Goal: Find specific page/section: Find specific page/section

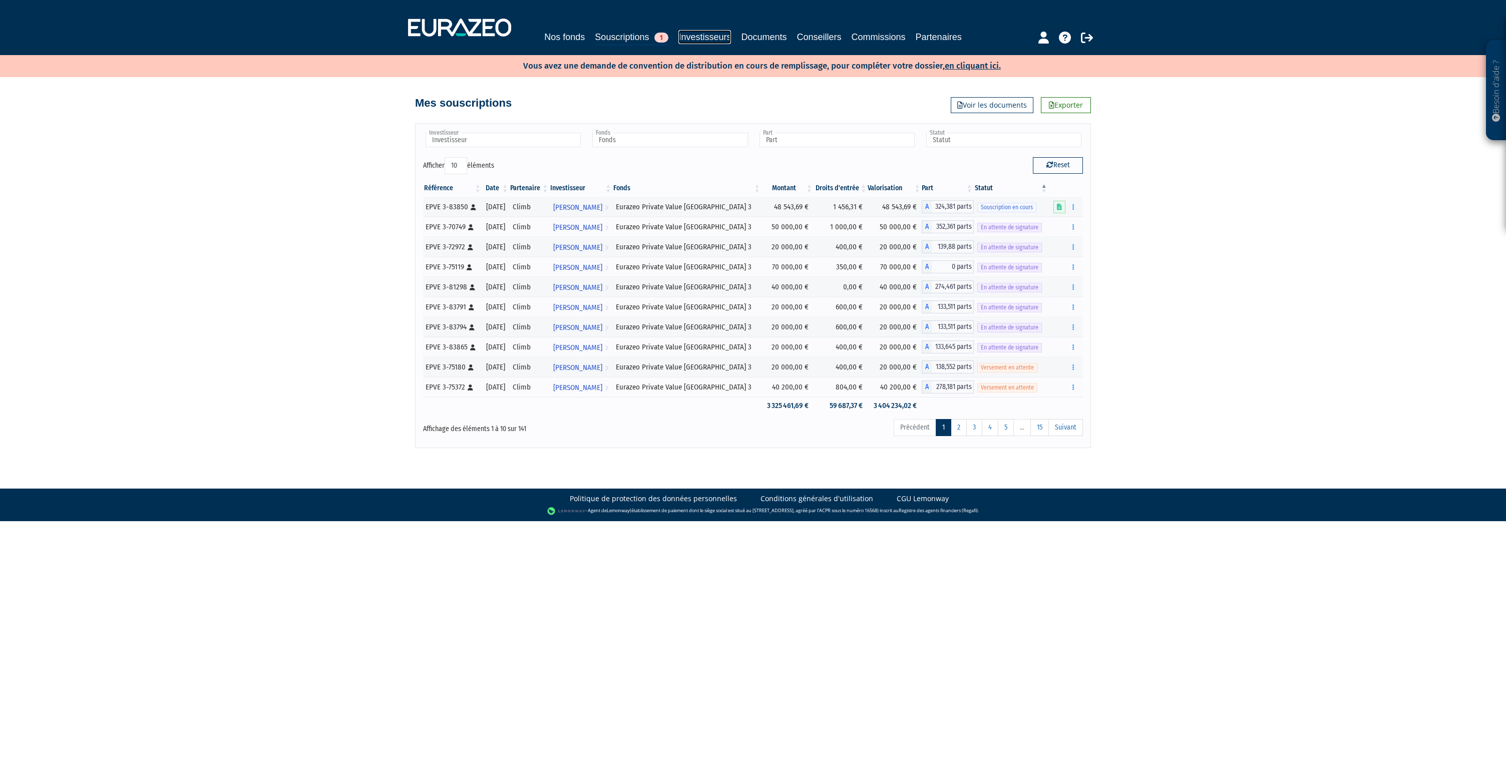
click at [721, 41] on link "Investisseurs" at bounding box center [704, 37] width 53 height 14
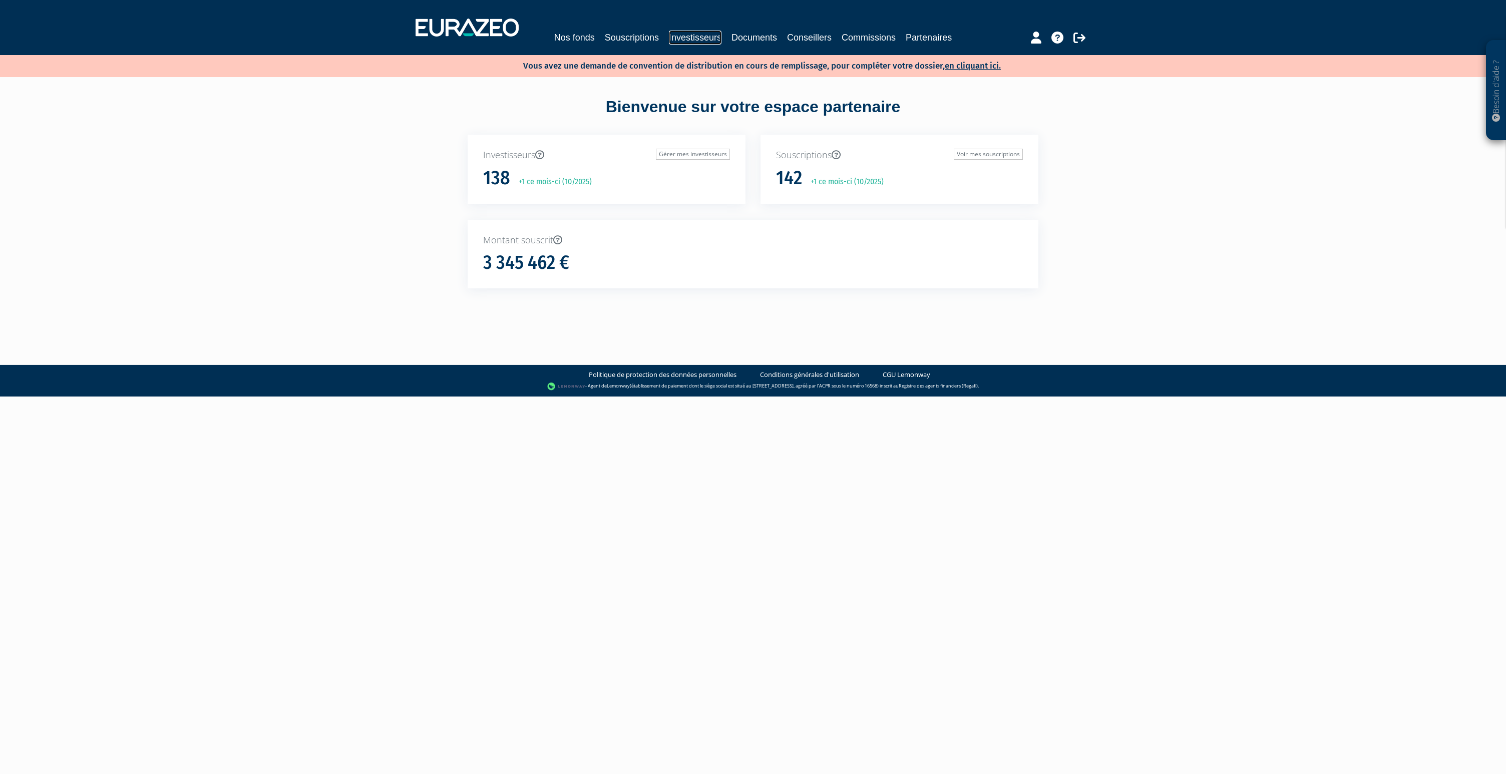
click at [688, 42] on link "Investisseurs" at bounding box center [695, 38] width 53 height 14
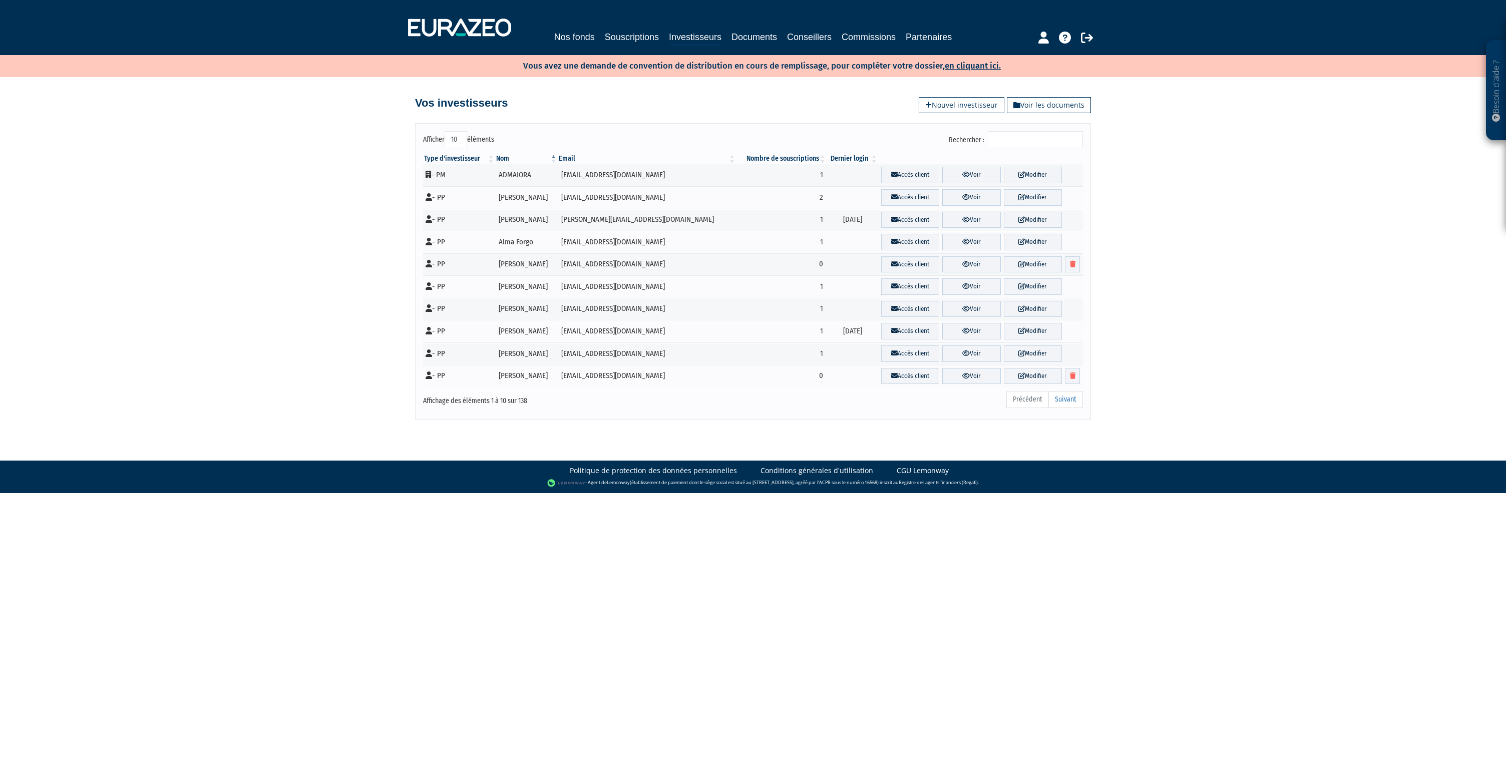
click at [1019, 135] on input "Rechercher :" at bounding box center [1035, 139] width 95 height 17
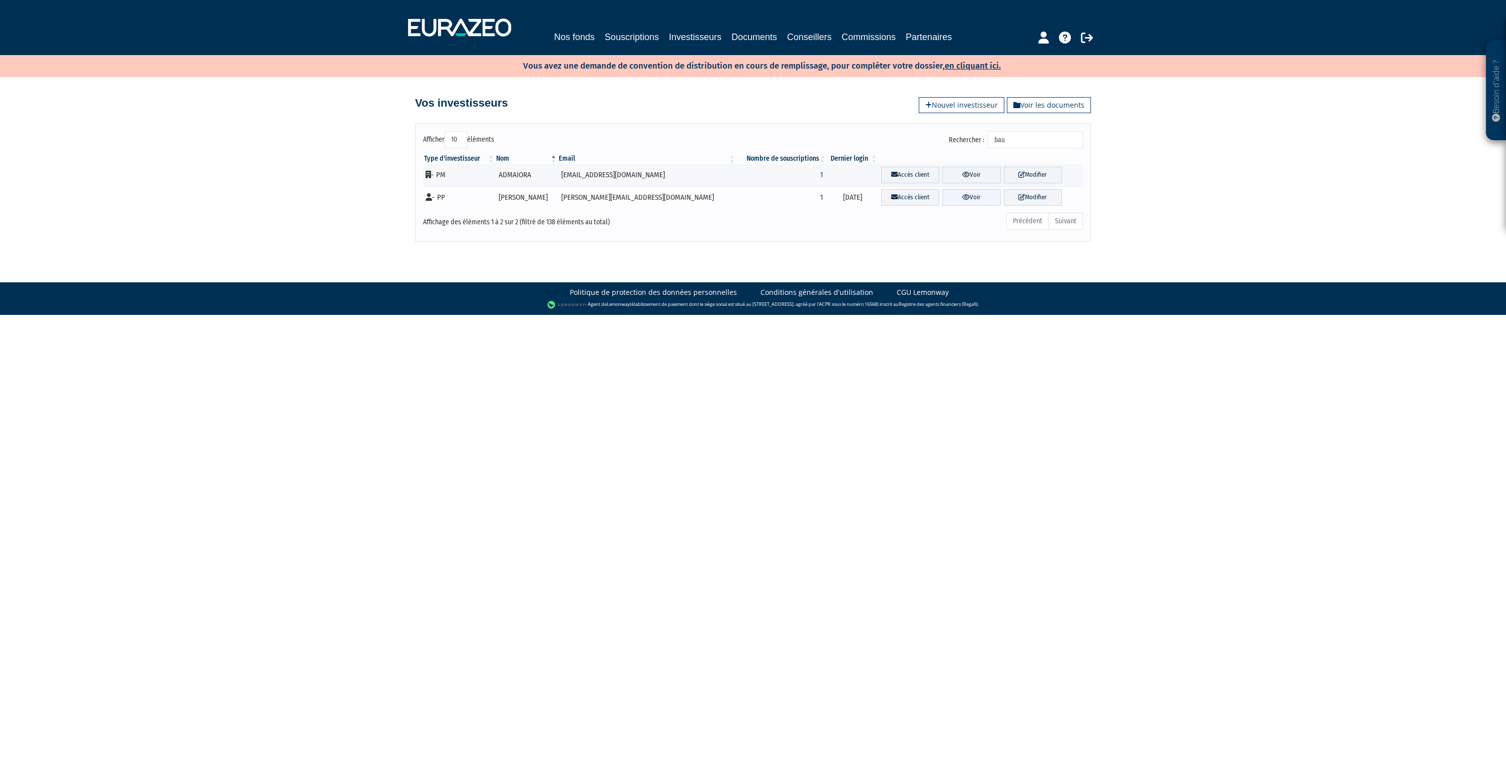
type input "bau"
click at [944, 195] on link "Voir" at bounding box center [971, 197] width 58 height 17
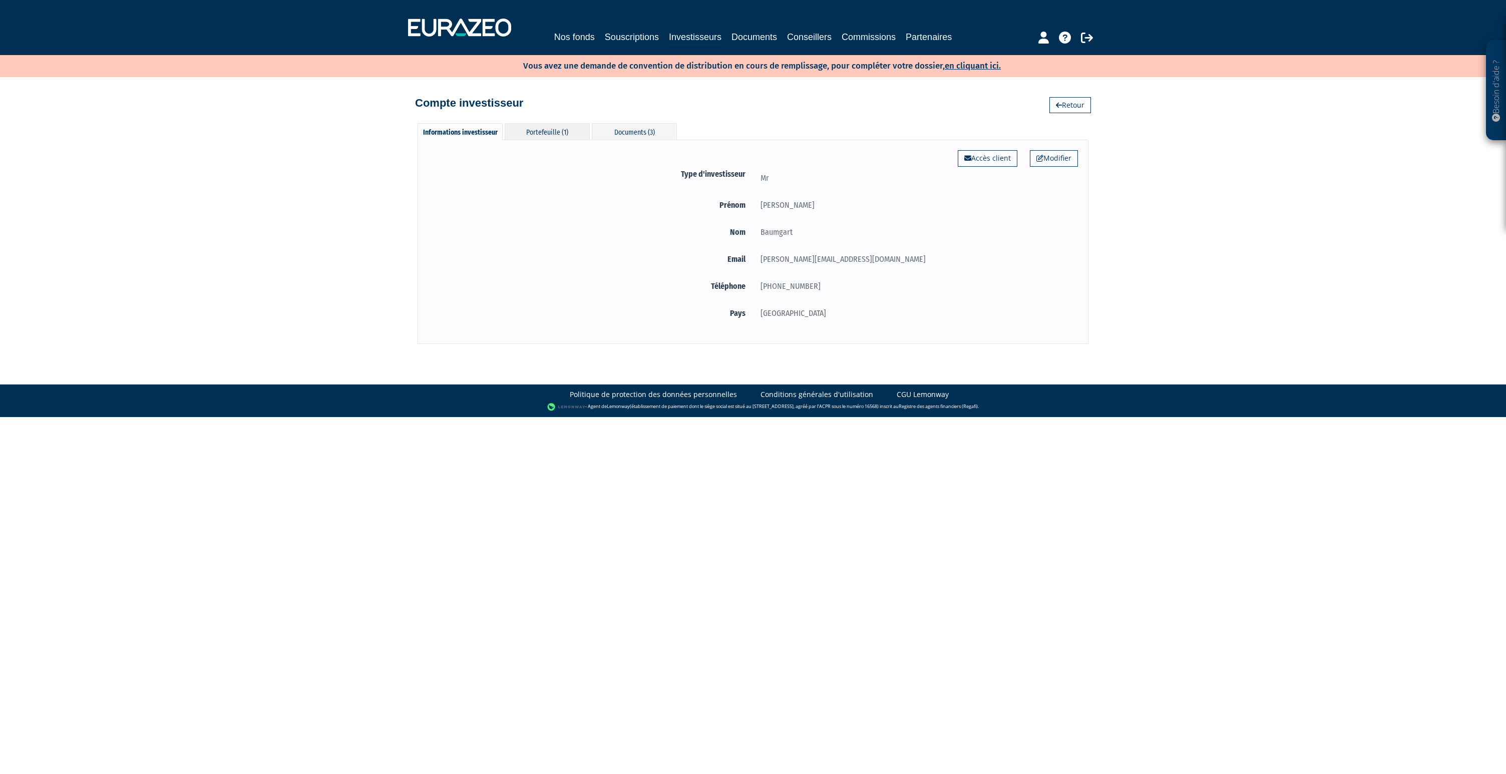
click at [574, 132] on div "Portefeuille (1)" at bounding box center [547, 131] width 85 height 17
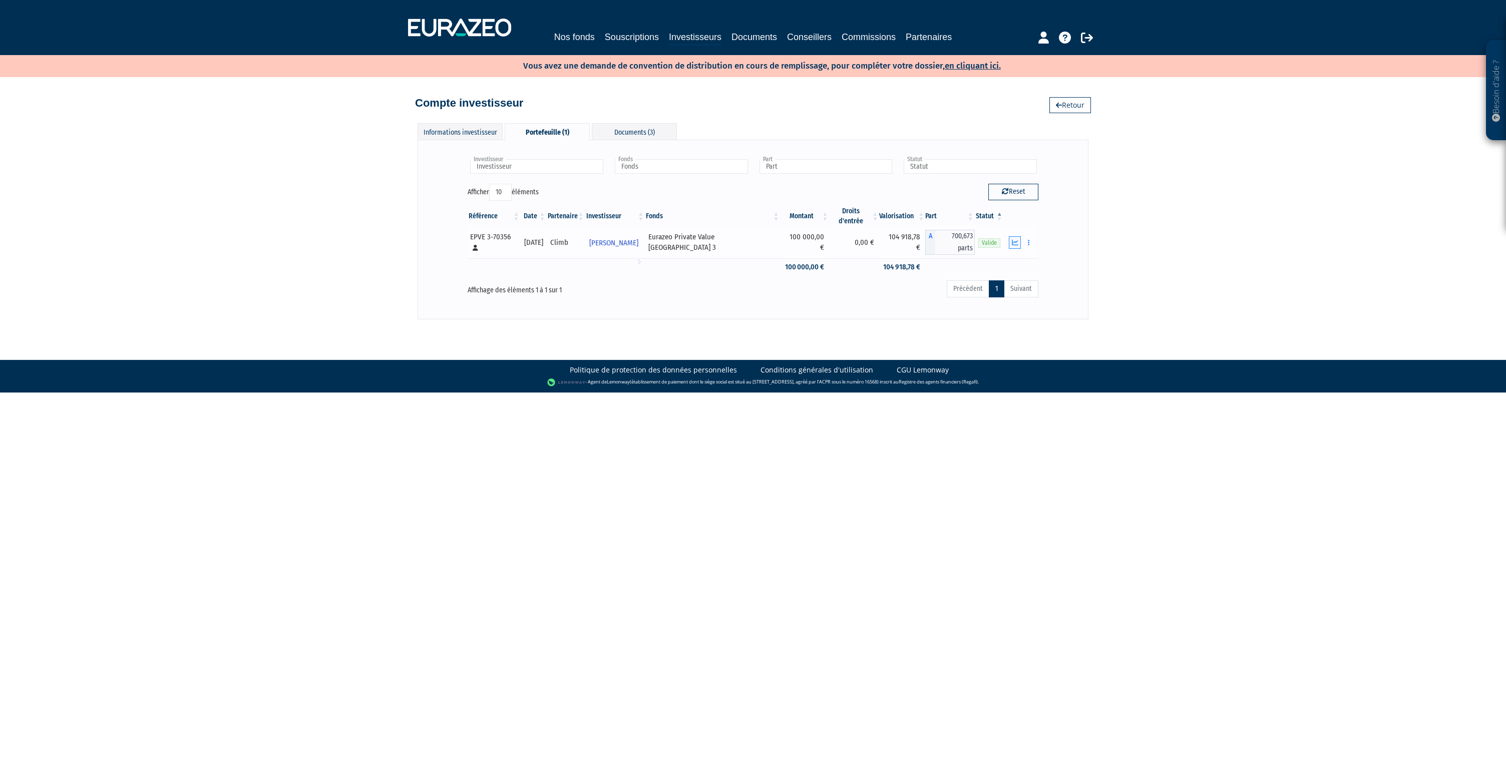
click at [1011, 236] on button "button" at bounding box center [1015, 242] width 12 height 13
